Goal: Task Accomplishment & Management: Manage account settings

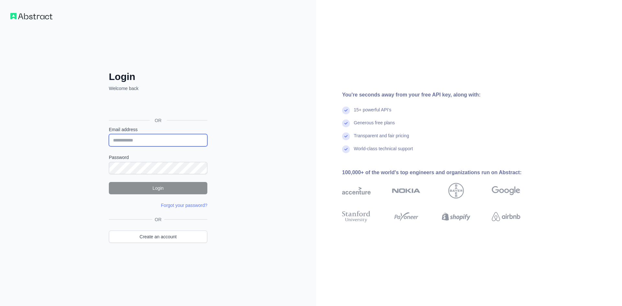
click at [145, 145] on input "Email address" at bounding box center [158, 140] width 98 height 12
click at [146, 142] on input "Email address" at bounding box center [158, 140] width 98 height 12
click at [131, 139] on input "Email address" at bounding box center [158, 140] width 98 height 12
paste input "**********"
type input "**********"
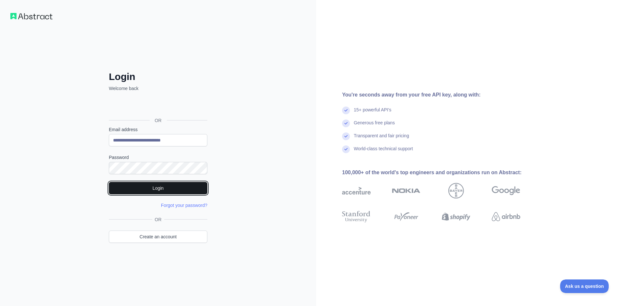
click at [168, 192] on button "Login" at bounding box center [158, 188] width 98 height 12
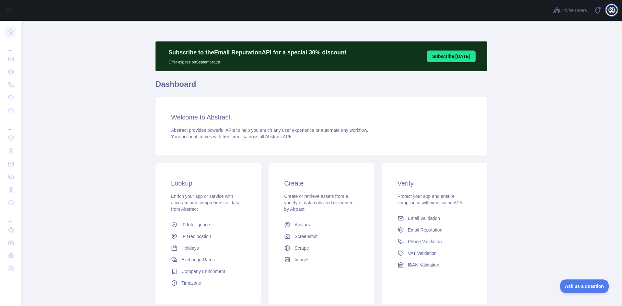
click at [610, 12] on icon "button" at bounding box center [611, 10] width 8 height 8
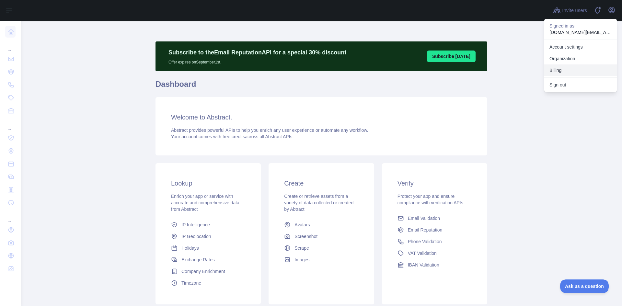
click at [562, 69] on button "Billing" at bounding box center [580, 70] width 73 height 12
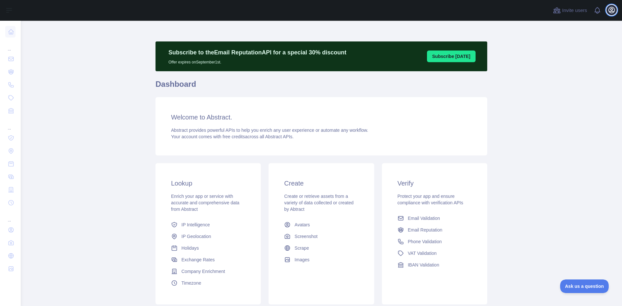
click at [614, 9] on icon "button" at bounding box center [611, 10] width 6 height 6
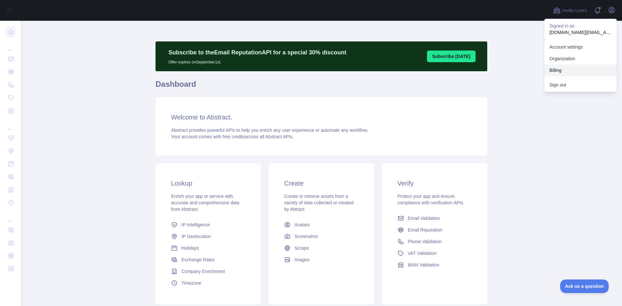
click at [569, 70] on button "Billing" at bounding box center [580, 70] width 73 height 12
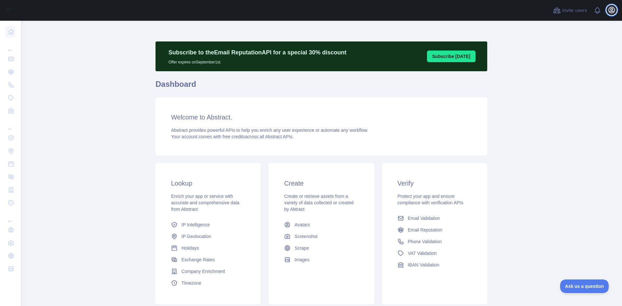
click at [615, 13] on button "Open user menu" at bounding box center [611, 10] width 10 height 10
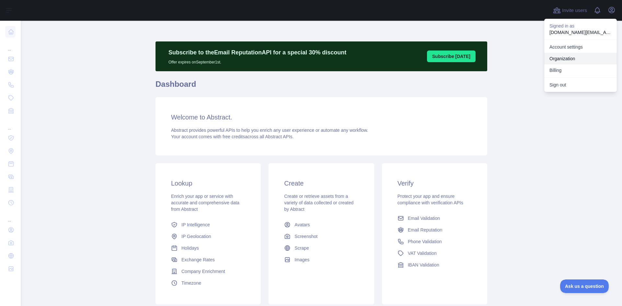
click at [579, 47] on link "Account settings" at bounding box center [580, 47] width 73 height 12
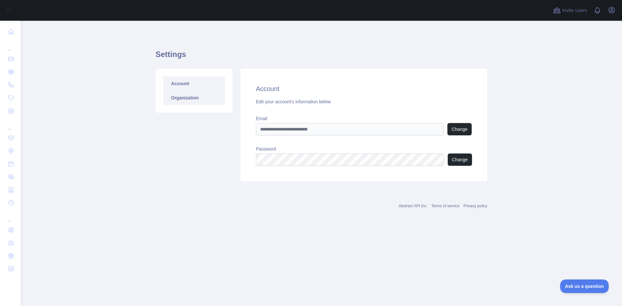
click at [193, 98] on link "Organization" at bounding box center [194, 98] width 62 height 14
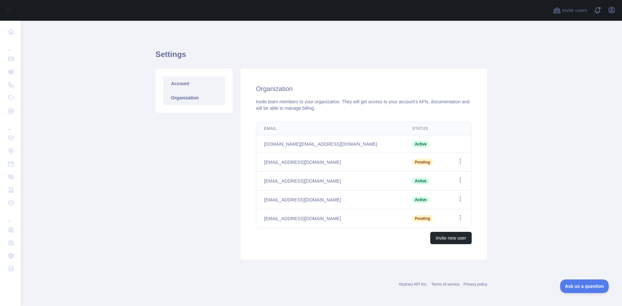
click at [191, 80] on link "Account" at bounding box center [194, 83] width 62 height 14
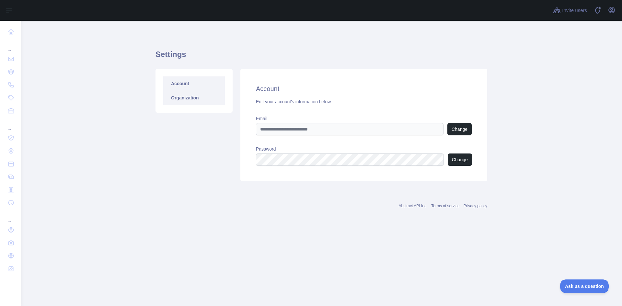
click at [184, 91] on link "Organization" at bounding box center [194, 98] width 62 height 14
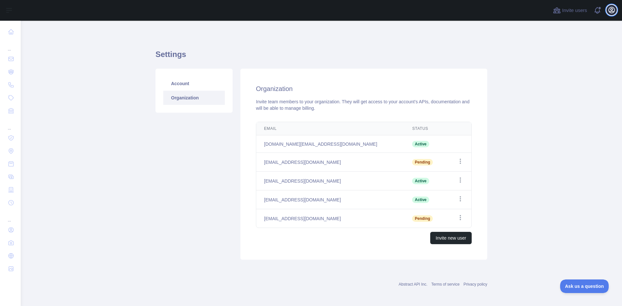
click at [611, 13] on icon "button" at bounding box center [611, 10] width 6 height 6
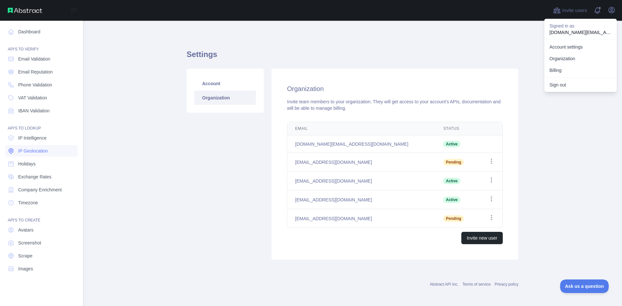
click at [49, 153] on link "IP Geolocation" at bounding box center [41, 151] width 73 height 12
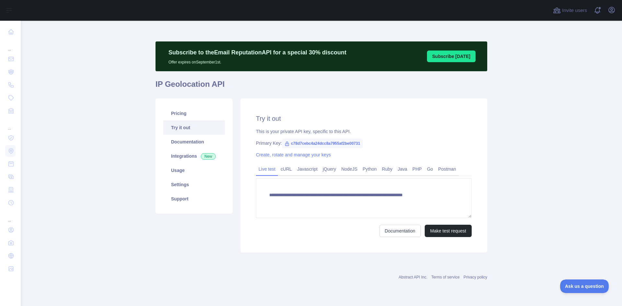
type textarea "**********"
click at [204, 187] on link "Settings" at bounding box center [194, 184] width 62 height 14
